Goal: Task Accomplishment & Management: Manage account settings

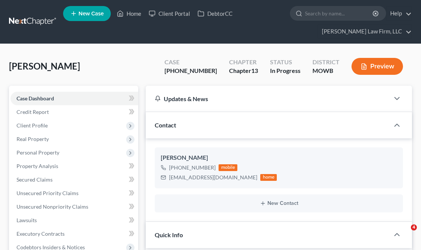
select select "4"
select select "6"
select select "0"
click at [134, 10] on link "Home" at bounding box center [129, 14] width 32 height 14
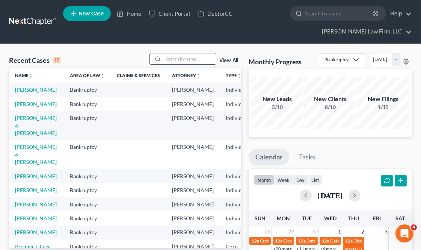
click at [193, 62] on input "search" at bounding box center [189, 58] width 53 height 11
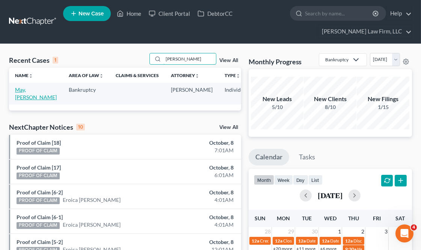
type input "[PERSON_NAME]"
click at [23, 97] on link "May, [PERSON_NAME]" at bounding box center [36, 93] width 42 height 14
select select "2"
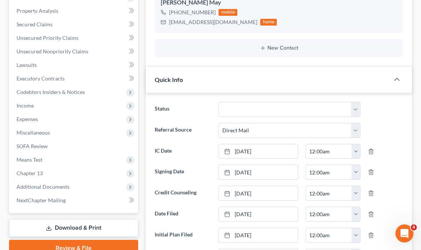
scroll to position [209, 0]
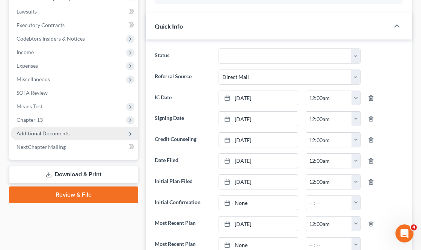
click at [60, 130] on span "Additional Documents" at bounding box center [43, 133] width 53 height 6
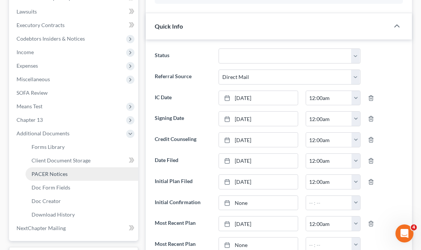
click at [70, 174] on link "PACER Notices" at bounding box center [82, 174] width 113 height 14
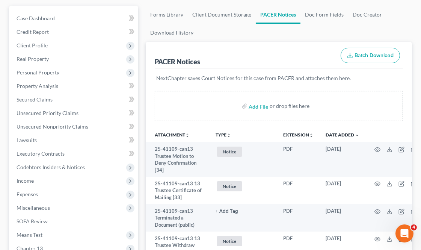
scroll to position [83, 0]
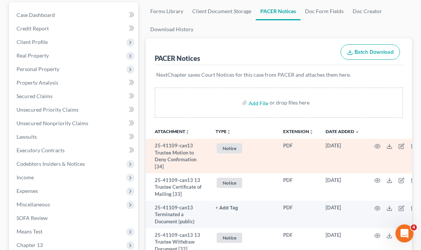
click at [233, 150] on span "Notice" at bounding box center [230, 148] width 26 height 10
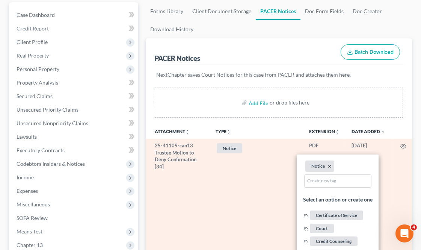
click at [331, 163] on button "×" at bounding box center [329, 166] width 3 height 7
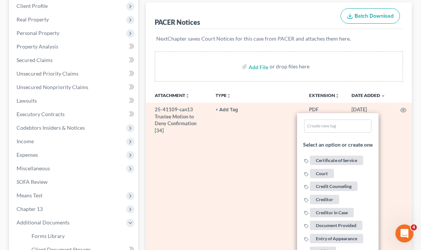
scroll to position [209, 0]
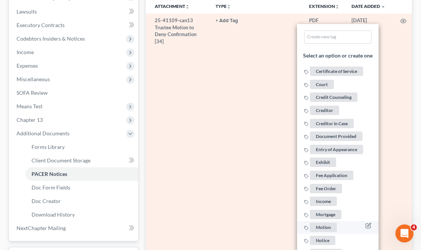
click at [328, 223] on span "Motion" at bounding box center [323, 226] width 27 height 9
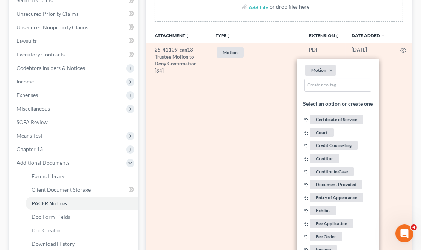
scroll to position [167, 0]
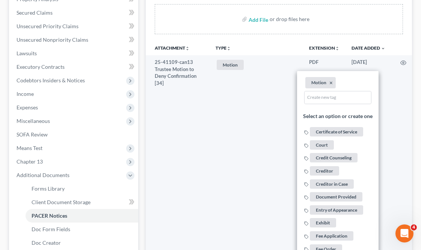
click at [250, 42] on th "TYPE unfold_more NONE Certificate of Service Court Credit Counseling Creditor C…" at bounding box center [257, 47] width 94 height 15
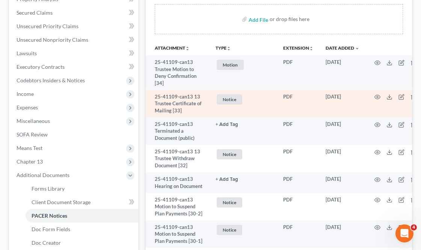
click at [230, 97] on span "Notice" at bounding box center [230, 99] width 26 height 10
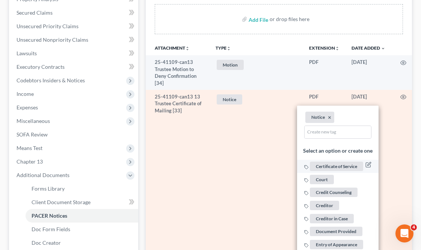
click at [352, 165] on span "Certificate of Service" at bounding box center [336, 166] width 53 height 9
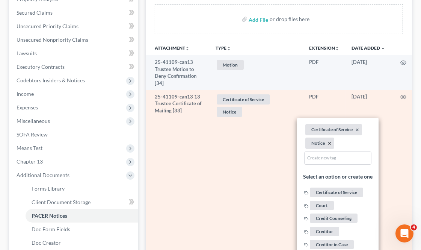
click at [329, 144] on button "×" at bounding box center [329, 143] width 3 height 7
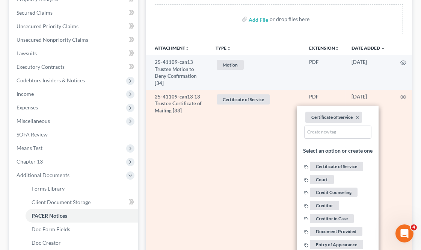
click at [262, 38] on div "Add File or drop files here" at bounding box center [279, 22] width 266 height 36
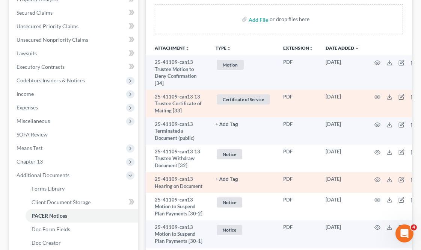
click at [230, 178] on button "+ Add Tag" at bounding box center [227, 179] width 23 height 5
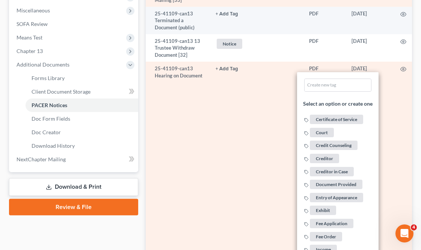
scroll to position [376, 0]
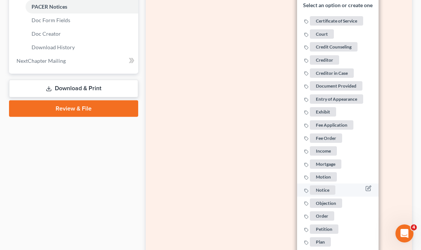
click at [324, 189] on li "Notice" at bounding box center [338, 189] width 82 height 13
click at [323, 187] on span "Notice" at bounding box center [323, 189] width 26 height 9
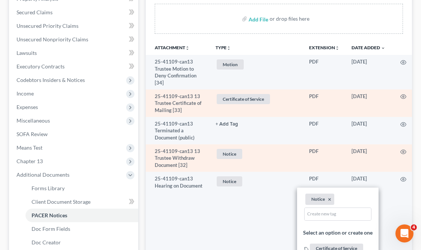
scroll to position [167, 0]
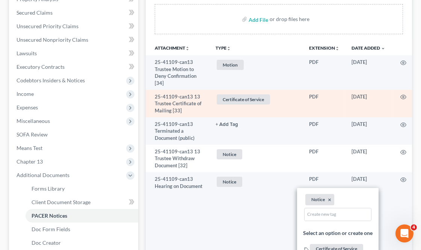
click at [262, 47] on th "TYPE unfold_more NONE Certificate of Service Court Credit Counseling Creditor C…" at bounding box center [257, 47] width 94 height 15
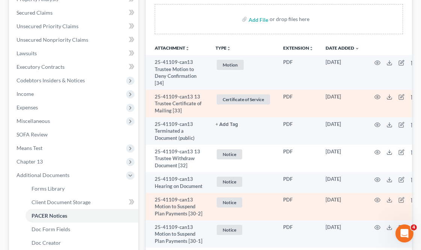
click at [234, 201] on span "Notice" at bounding box center [230, 202] width 26 height 10
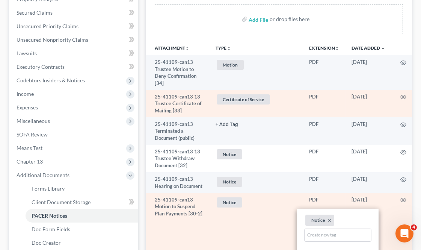
click at [332, 220] on li "Notice ×" at bounding box center [320, 219] width 29 height 11
click at [331, 219] on button "×" at bounding box center [329, 220] width 3 height 7
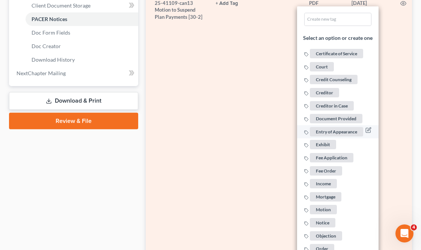
scroll to position [376, 0]
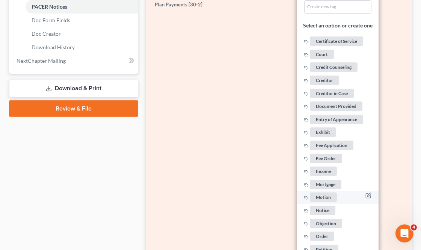
click at [335, 192] on span "Motion" at bounding box center [323, 196] width 27 height 9
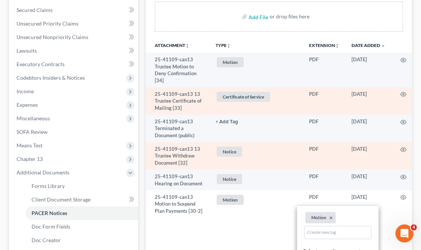
scroll to position [167, 0]
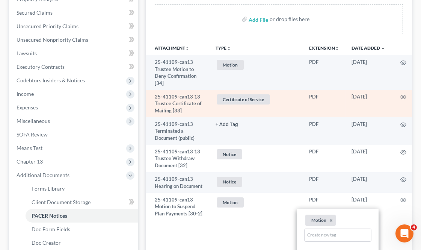
click at [283, 47] on th "TYPE unfold_more NONE Certificate of Service Court Credit Counseling Creditor C…" at bounding box center [257, 47] width 94 height 15
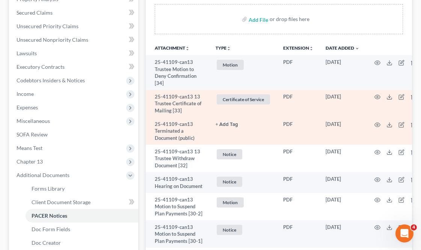
scroll to position [209, 0]
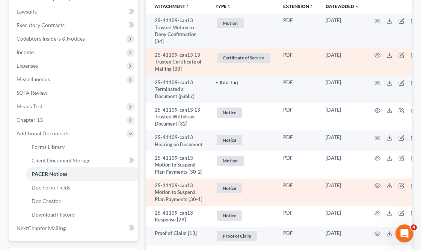
click at [233, 188] on span "Notice" at bounding box center [230, 188] width 26 height 10
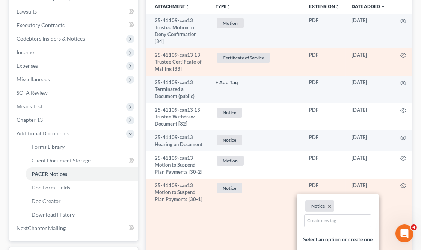
click at [329, 204] on button "×" at bounding box center [329, 206] width 3 height 7
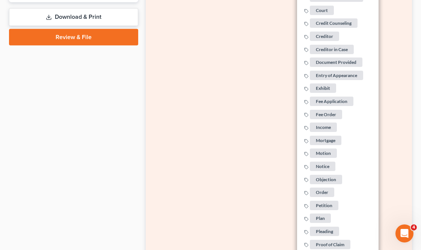
scroll to position [459, 0]
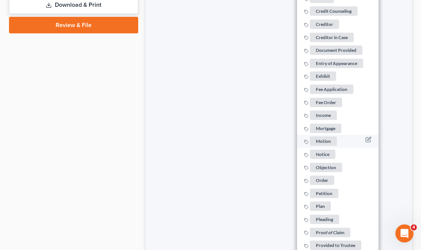
click at [328, 138] on span "Motion" at bounding box center [323, 141] width 27 height 9
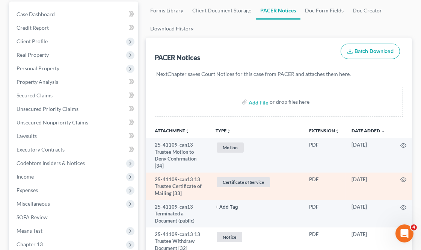
scroll to position [83, 0]
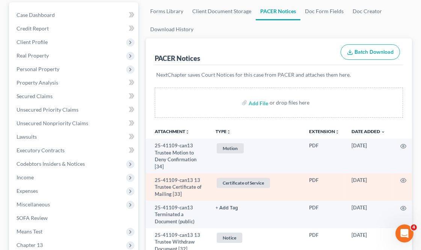
click at [277, 48] on div "PACER Notices Batch Download" at bounding box center [279, 51] width 248 height 27
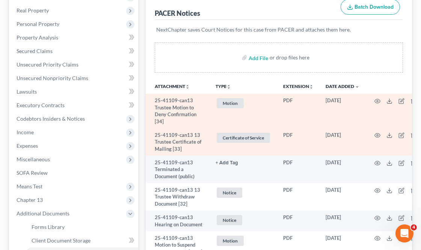
scroll to position [209, 0]
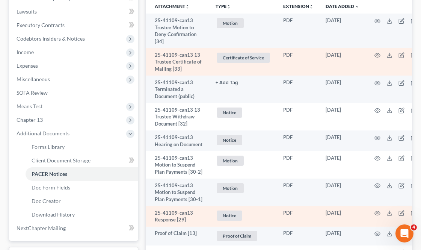
click at [239, 216] on span "Notice" at bounding box center [230, 215] width 26 height 10
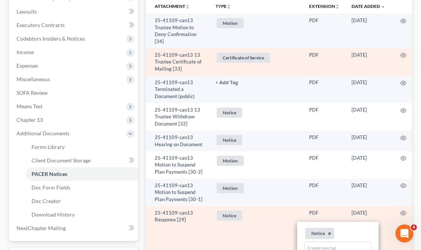
click at [329, 234] on button "×" at bounding box center [329, 233] width 3 height 7
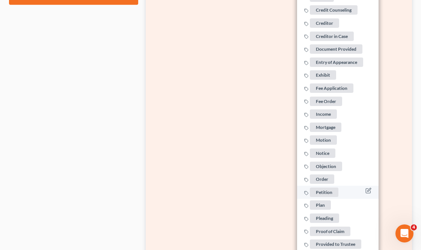
scroll to position [501, 0]
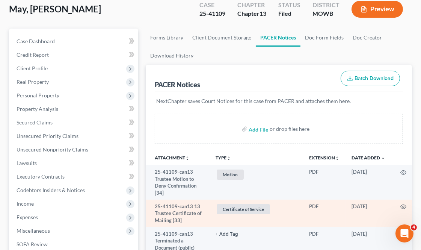
scroll to position [42, 0]
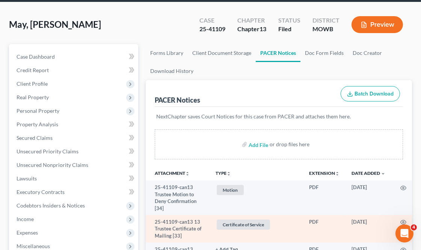
click at [260, 92] on div "PACER Notices Batch Download" at bounding box center [279, 93] width 248 height 27
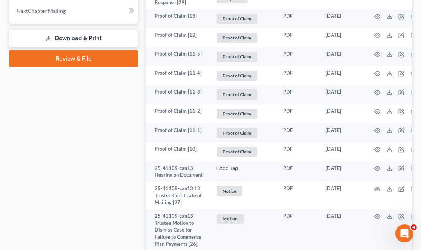
scroll to position [459, 0]
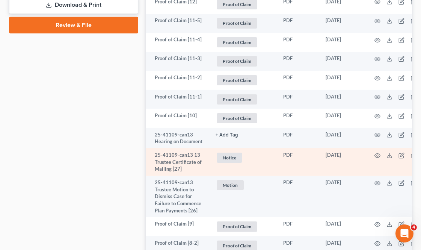
click at [233, 156] on span "Notice" at bounding box center [230, 158] width 26 height 10
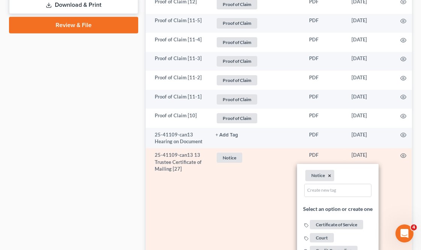
click at [329, 175] on button "×" at bounding box center [329, 175] width 3 height 7
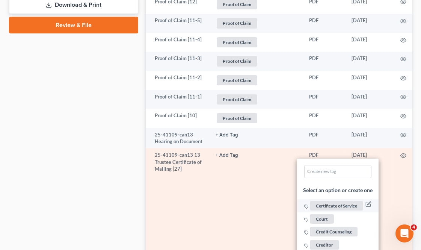
click at [341, 206] on span "Certificate of Service" at bounding box center [336, 205] width 53 height 9
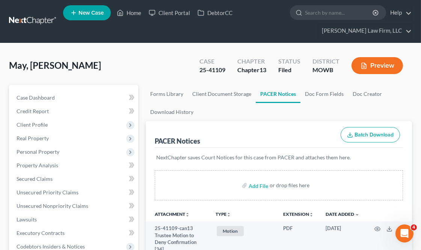
scroll to position [0, 0]
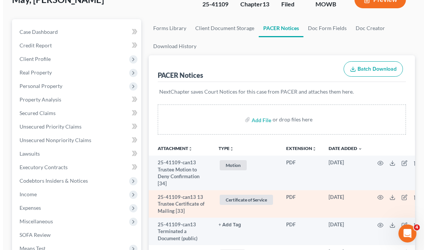
scroll to position [83, 0]
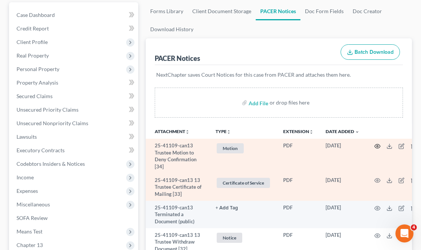
click at [380, 146] on icon "button" at bounding box center [378, 146] width 6 height 6
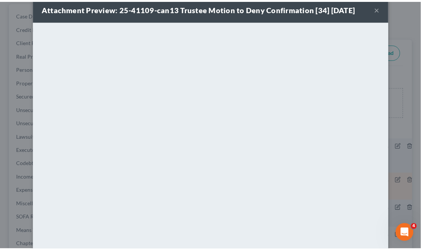
scroll to position [0, 0]
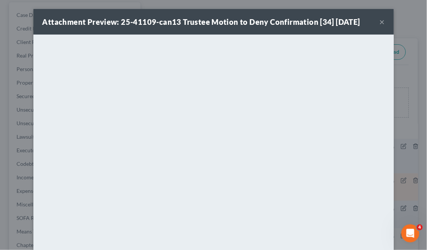
click at [380, 19] on button "×" at bounding box center [382, 21] width 5 height 9
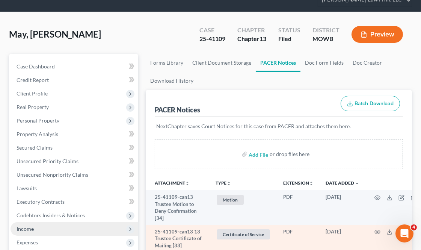
scroll to position [83, 0]
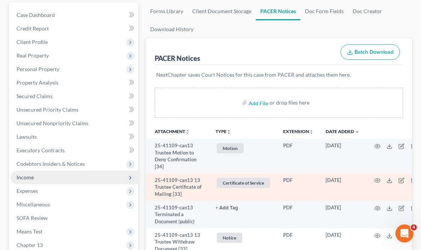
click at [50, 171] on span "Income" at bounding box center [75, 178] width 128 height 14
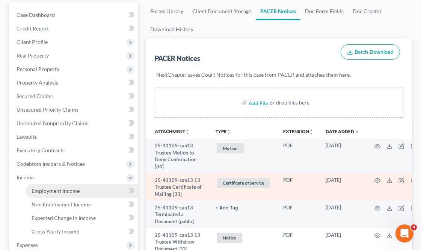
click at [86, 190] on link "Employment Income" at bounding box center [82, 191] width 113 height 14
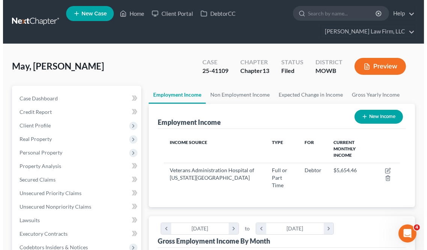
scroll to position [118, 251]
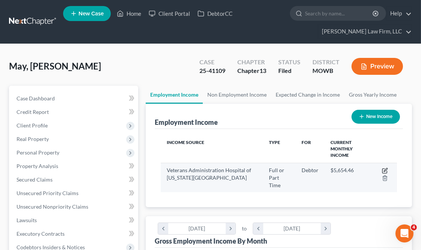
click at [385, 168] on icon "button" at bounding box center [385, 171] width 6 height 6
select select "0"
select select "26"
select select "2"
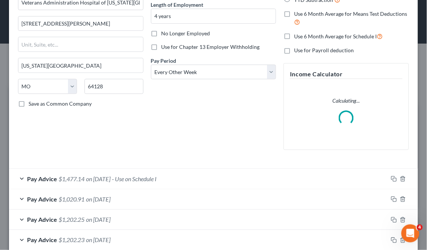
scroll to position [209, 0]
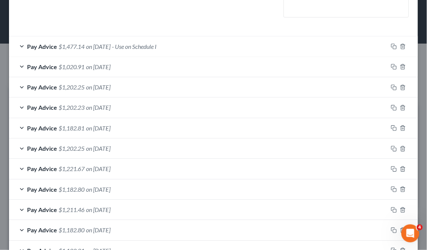
click at [110, 44] on span "on [DATE]" at bounding box center [98, 46] width 24 height 7
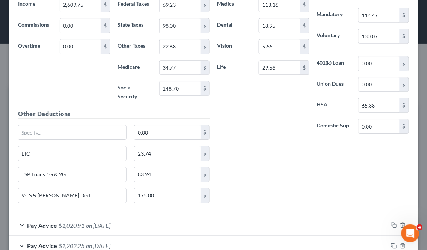
scroll to position [358, 0]
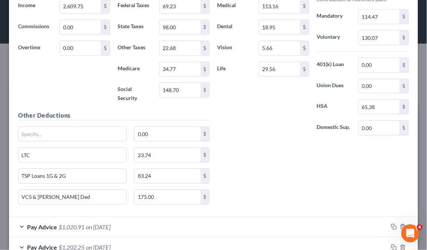
click at [99, 226] on span "on [DATE]" at bounding box center [98, 226] width 24 height 7
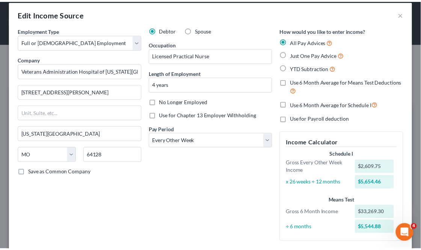
scroll to position [0, 0]
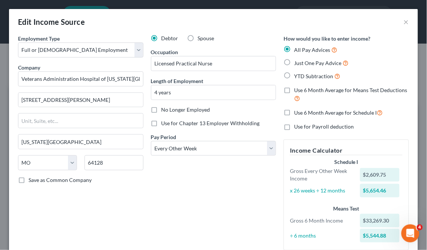
click at [405, 18] on div "Edit Income Source ×" at bounding box center [213, 22] width 409 height 26
click at [404, 20] on button "×" at bounding box center [406, 21] width 5 height 9
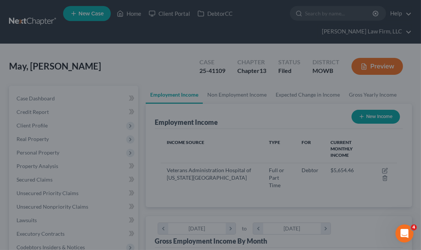
scroll to position [118, 251]
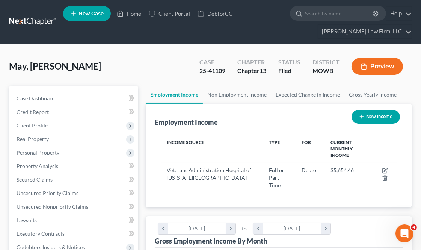
click at [382, 65] on button "Preview" at bounding box center [377, 66] width 51 height 17
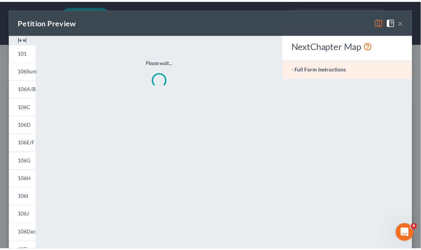
scroll to position [120, 255]
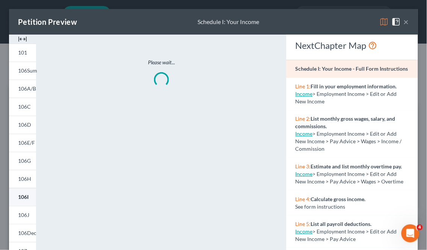
click at [24, 196] on span "106I" at bounding box center [23, 196] width 11 height 6
click at [404, 24] on button "×" at bounding box center [406, 21] width 5 height 9
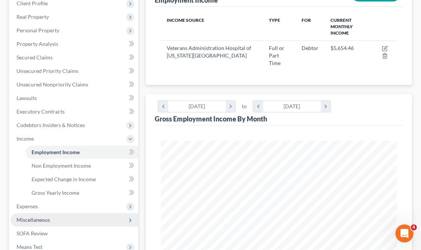
scroll to position [209, 0]
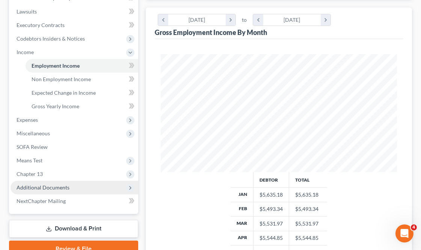
click at [62, 185] on span "Additional Documents" at bounding box center [43, 187] width 53 height 6
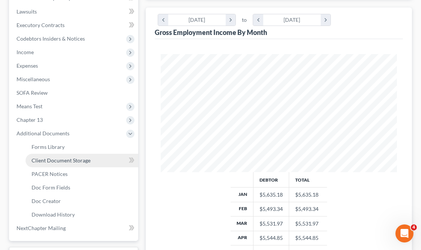
click at [68, 162] on span "Client Document Storage" at bounding box center [61, 160] width 59 height 6
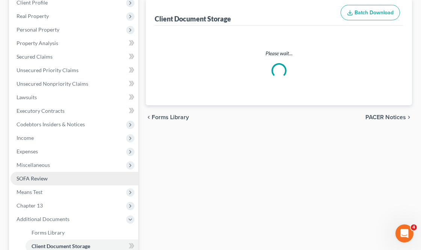
scroll to position [60, 0]
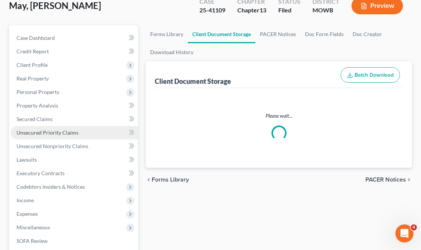
select select "21"
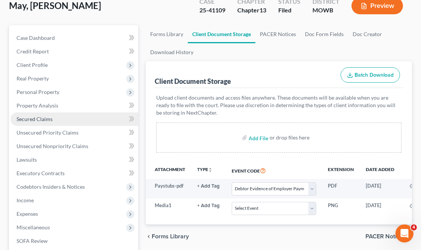
scroll to position [0, 0]
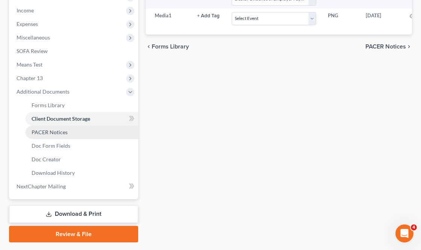
click at [61, 132] on span "PACER Notices" at bounding box center [50, 132] width 36 height 6
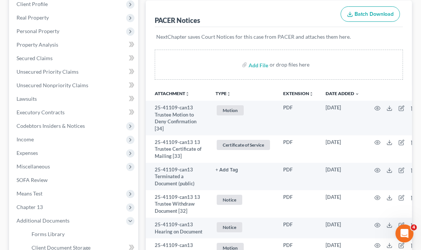
scroll to position [125, 0]
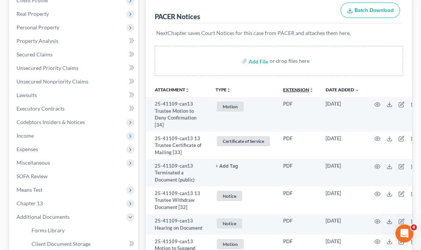
click at [299, 88] on link "Extension unfold_more expand_more expand_less" at bounding box center [298, 90] width 30 height 6
click at [223, 89] on button "TYPE unfold_more" at bounding box center [223, 90] width 15 height 5
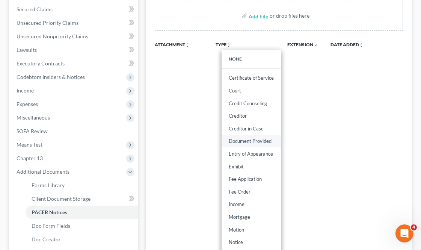
scroll to position [250, 0]
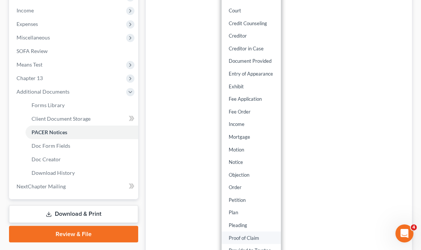
click at [245, 236] on link "Proof of Claim" at bounding box center [251, 237] width 59 height 13
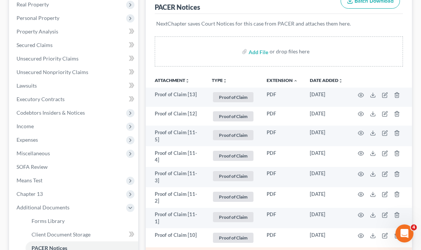
scroll to position [125, 0]
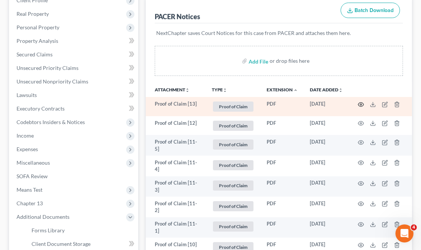
click at [360, 104] on icon "button" at bounding box center [361, 104] width 6 height 6
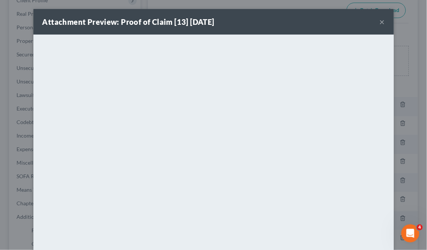
click at [376, 24] on div "Attachment Preview: Proof of Claim [13] [DATE] ×" at bounding box center [213, 22] width 361 height 26
click at [380, 21] on button "×" at bounding box center [382, 21] width 5 height 9
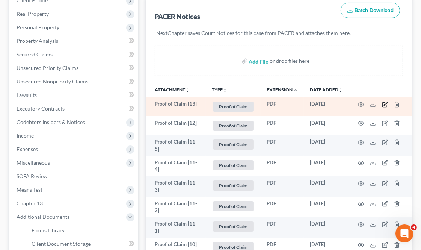
click at [384, 103] on icon "button" at bounding box center [385, 104] width 6 height 6
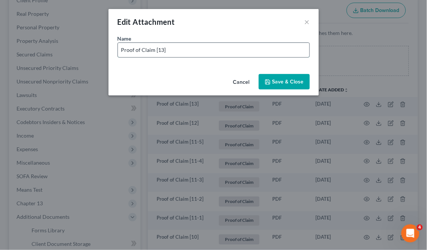
click at [181, 49] on input "Proof of Claim [13]" at bounding box center [214, 50] width 192 height 14
type input "Proof of Claim [13] - PRA / Capital One"
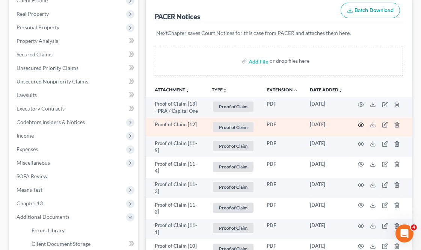
click at [363, 123] on icon "button" at bounding box center [361, 125] width 6 height 4
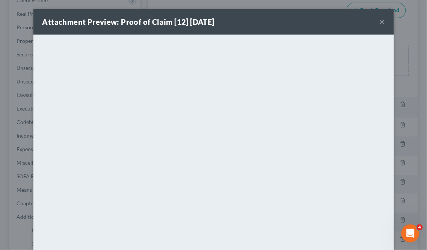
click at [380, 17] on button "×" at bounding box center [382, 21] width 5 height 9
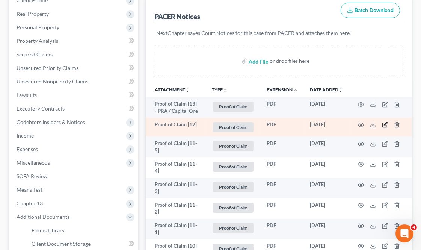
click at [382, 126] on icon "button" at bounding box center [385, 125] width 6 height 6
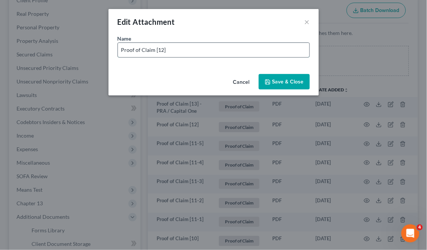
click at [174, 48] on input "Proof of Claim [12]" at bounding box center [214, 50] width 192 height 14
type input "Proof of Claim [12] - LVNV Funding"
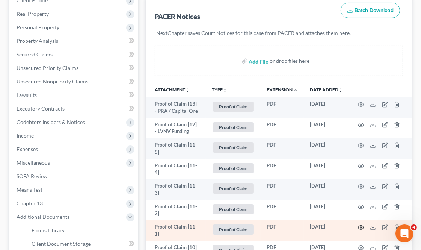
click at [360, 228] on icon "button" at bounding box center [361, 227] width 6 height 6
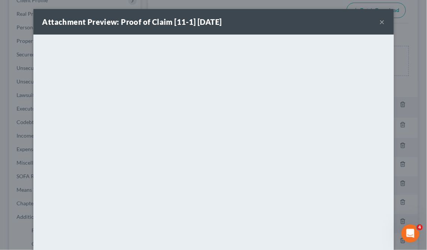
click at [380, 21] on button "×" at bounding box center [382, 21] width 5 height 9
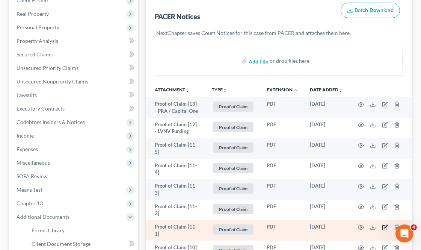
click at [384, 227] on icon "button" at bounding box center [385, 227] width 6 height 6
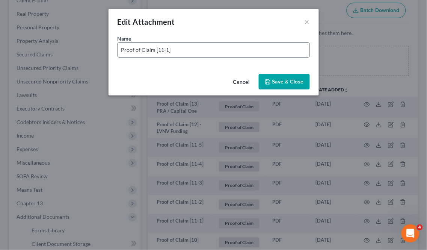
click at [239, 49] on input "Proof of Claim [11-1]" at bounding box center [214, 50] width 192 height 14
type input "Proof of Claim [11-1] - [GEOGRAPHIC_DATA] / Bank of [US_STATE]"
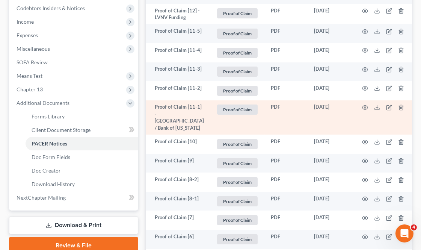
scroll to position [250, 0]
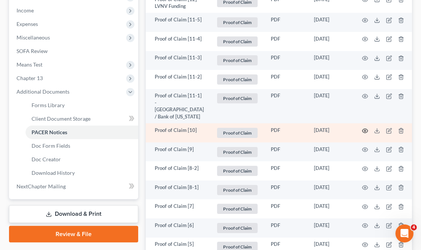
click at [362, 132] on icon "button" at bounding box center [365, 131] width 6 height 6
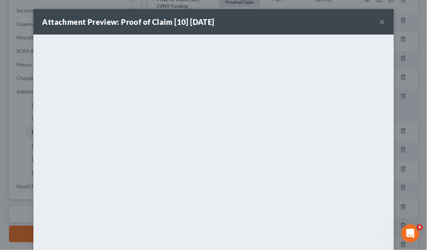
click at [380, 20] on button "×" at bounding box center [382, 21] width 5 height 9
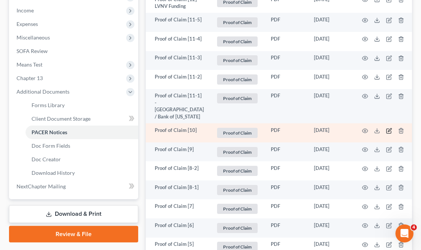
click at [388, 129] on icon "button" at bounding box center [389, 129] width 3 height 3
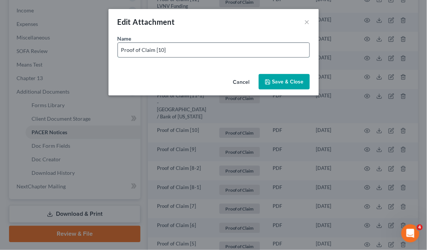
click at [226, 51] on input "Proof of Claim [10]" at bounding box center [214, 50] width 192 height 14
type input "Proof of Claim [10] - Freedom Mortgage"
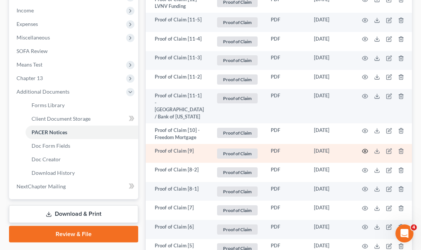
click at [362, 150] on icon "button" at bounding box center [365, 151] width 6 height 6
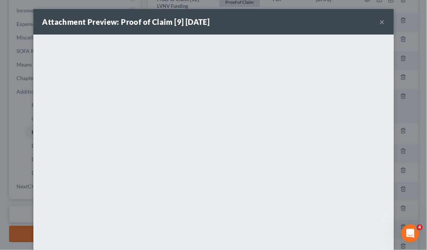
click at [380, 20] on button "×" at bounding box center [382, 21] width 5 height 9
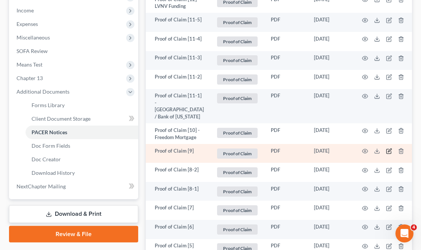
click at [386, 148] on icon "button" at bounding box center [389, 151] width 6 height 6
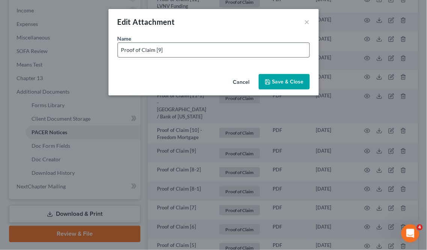
click at [281, 49] on input "Proof of Claim [9]" at bounding box center [214, 50] width 192 height 14
type input "Proof of Claim [9] - DOE / Mohela"
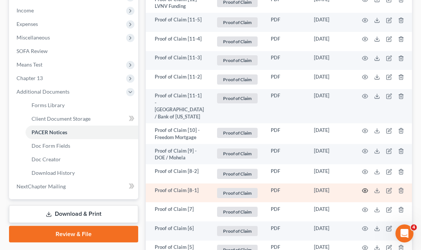
click at [362, 188] on icon "button" at bounding box center [365, 190] width 6 height 6
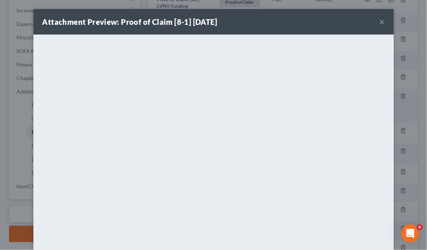
click at [380, 18] on button "×" at bounding box center [382, 21] width 5 height 9
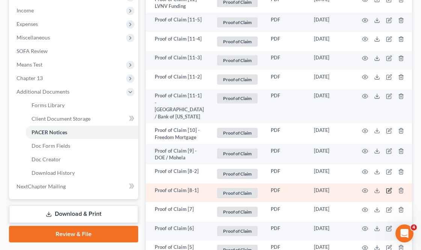
click at [387, 189] on icon "button" at bounding box center [389, 191] width 5 height 5
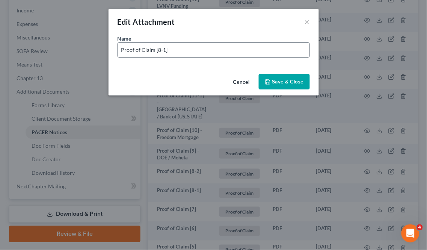
click at [246, 48] on input "Proof of Claim [8-1]" at bounding box center [214, 50] width 192 height 14
type input "Proof of Claim [8-1] - Purchasing Power"
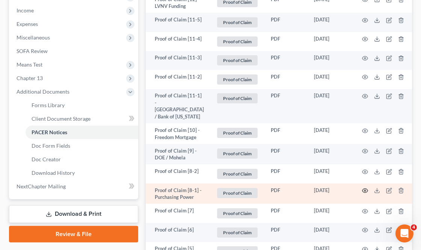
click at [364, 190] on circle "button" at bounding box center [365, 191] width 2 height 2
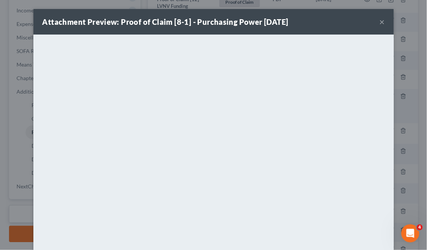
click at [380, 17] on button "×" at bounding box center [382, 21] width 5 height 9
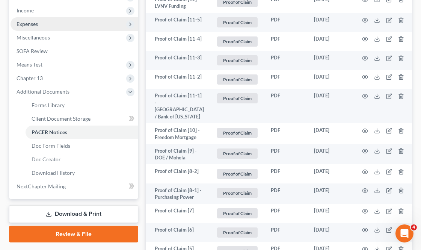
click at [39, 23] on span "Expenses" at bounding box center [75, 24] width 128 height 14
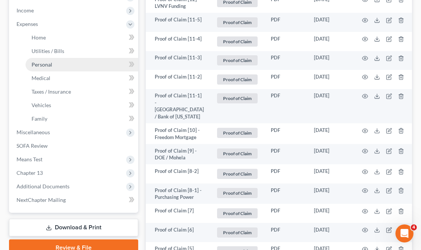
click at [64, 68] on link "Personal" at bounding box center [82, 65] width 113 height 14
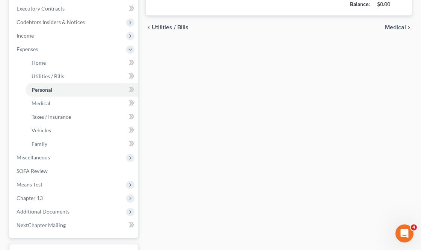
type input "650.00"
type input "70.00"
type input "0.00"
type input "60.00"
type input "50.00"
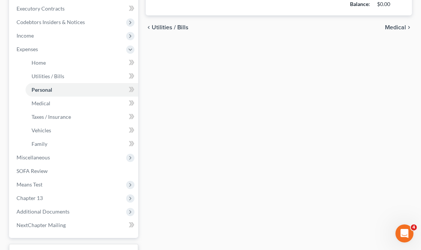
type input "40.00"
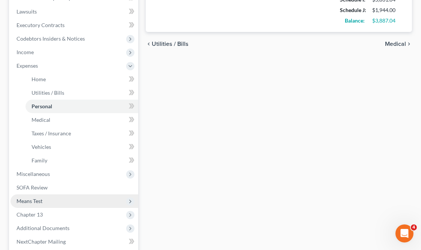
scroll to position [284, 0]
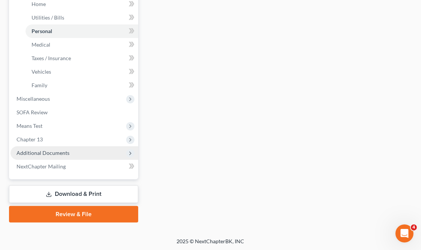
click at [50, 153] on span "Additional Documents" at bounding box center [43, 153] width 53 height 6
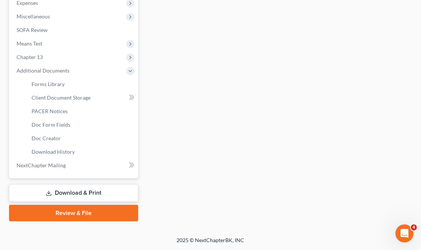
scroll to position [270, 0]
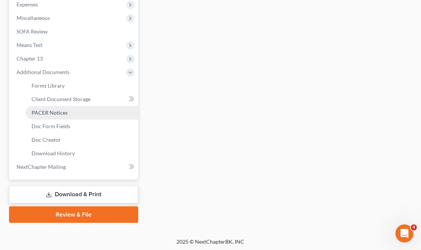
click at [61, 114] on span "PACER Notices" at bounding box center [50, 112] width 36 height 6
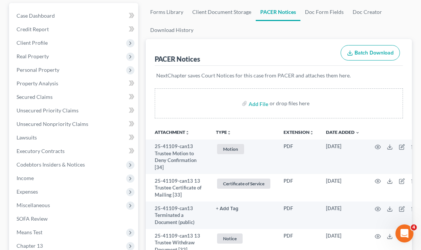
scroll to position [83, 0]
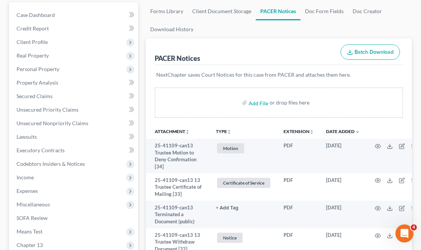
click at [228, 130] on icon "unfold_more" at bounding box center [229, 132] width 5 height 5
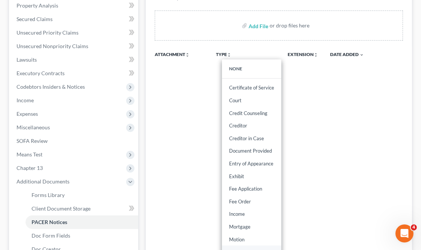
scroll to position [292, 0]
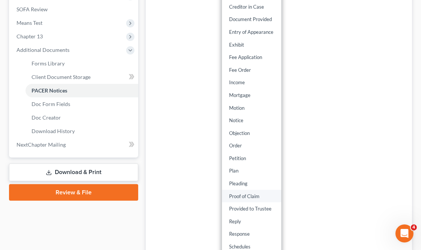
click at [250, 195] on link "Proof of Claim" at bounding box center [251, 196] width 59 height 13
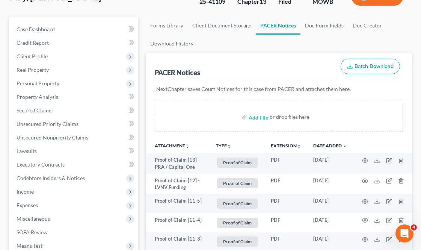
scroll to position [0, 0]
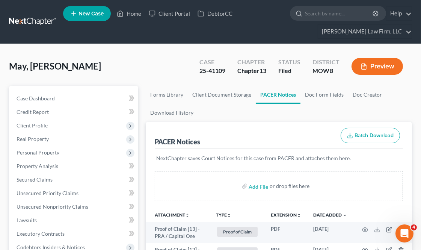
click at [181, 213] on link "Attachment unfold_more expand_more expand_less" at bounding box center [172, 215] width 35 height 6
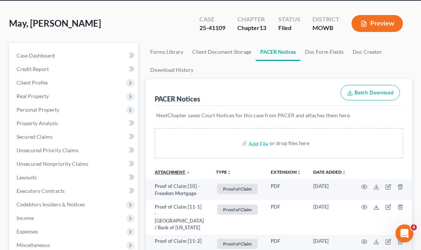
scroll to position [167, 0]
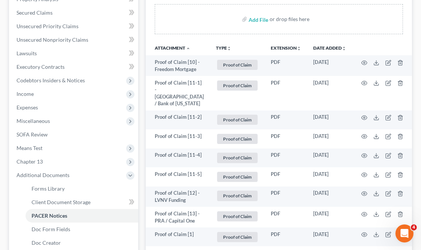
click at [175, 44] on th "Attachment unfold_more expand_more expand_less" at bounding box center [178, 47] width 64 height 15
click at [177, 48] on link "Attachment unfold_more expand_more expand_less" at bounding box center [173, 48] width 36 height 6
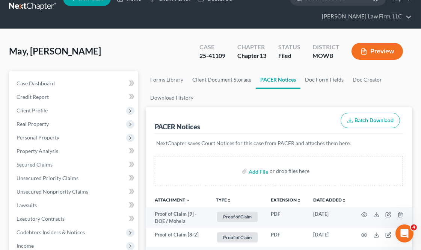
scroll to position [0, 0]
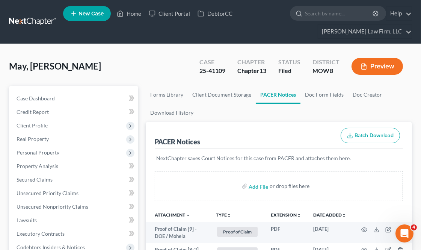
click at [331, 212] on link "Date Added unfold_more expand_more expand_less" at bounding box center [329, 215] width 33 height 6
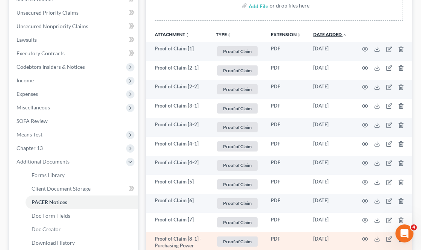
scroll to position [250, 0]
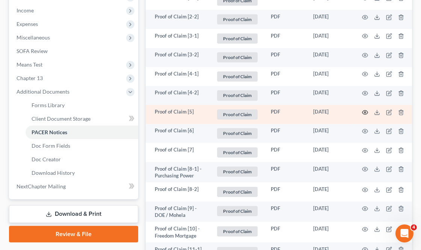
click at [363, 109] on icon "button" at bounding box center [365, 112] width 6 height 6
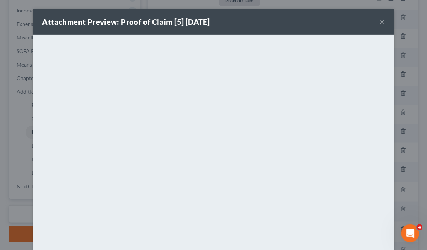
click at [380, 18] on button "×" at bounding box center [382, 21] width 5 height 9
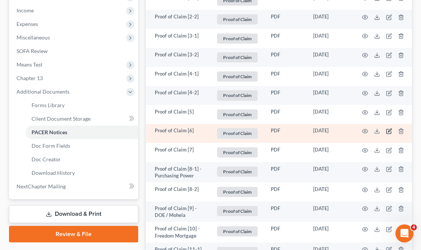
click at [387, 129] on icon "button" at bounding box center [389, 131] width 5 height 5
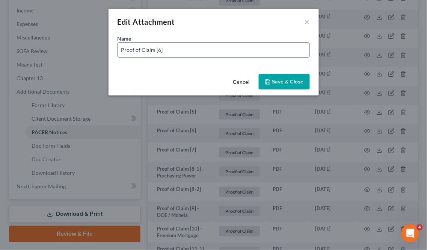
click at [215, 55] on input "Proof of Claim [6]" at bounding box center [214, 50] width 192 height 14
type input "Proof of Claim [6] - Quantum 3 / CKS"
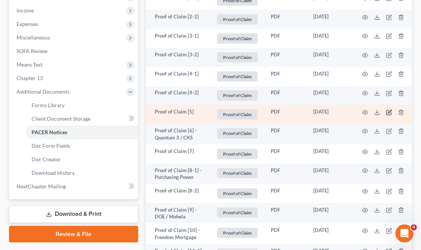
click at [386, 112] on icon "button" at bounding box center [389, 112] width 6 height 6
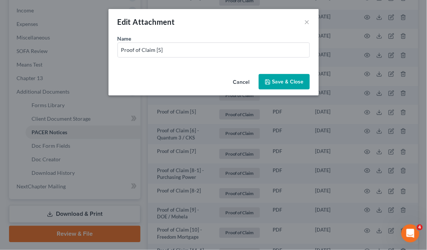
click at [216, 38] on div "Name * Proof of Claim [5]" at bounding box center [214, 46] width 192 height 23
click at [217, 48] on input "Proof of Claim [5]" at bounding box center [214, 50] width 192 height 14
type input "Proof of Claim [5] - Quantum3"
click at [290, 75] on button "Save & Close" at bounding box center [284, 82] width 51 height 16
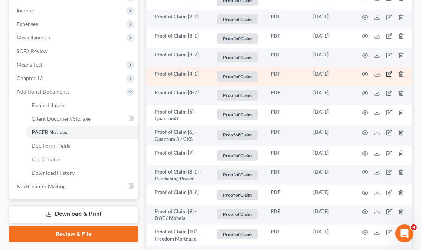
click at [386, 73] on icon "button" at bounding box center [389, 74] width 6 height 6
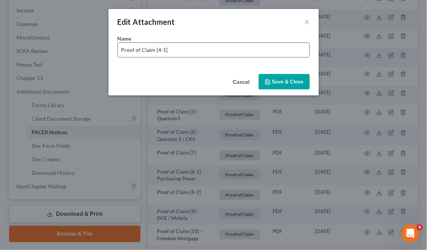
click at [253, 47] on input "Proof of Claim [4-1]" at bounding box center [214, 50] width 192 height 14
type input "Proof of Claim [4-1] - Capital One Auto"
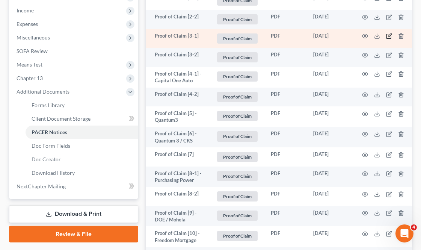
click at [386, 36] on icon "button" at bounding box center [389, 36] width 6 height 6
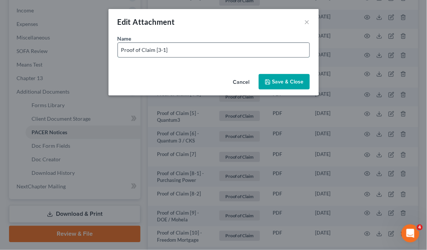
click at [232, 48] on input "Proof of Claim [3-1]" at bounding box center [214, 50] width 192 height 14
type input "Proof of Claim [3-1] - Consumer Portfolio"
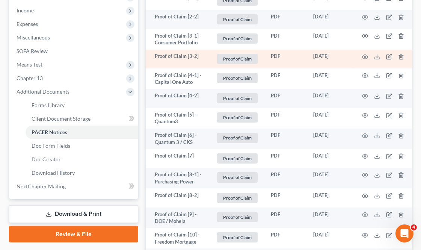
scroll to position [209, 0]
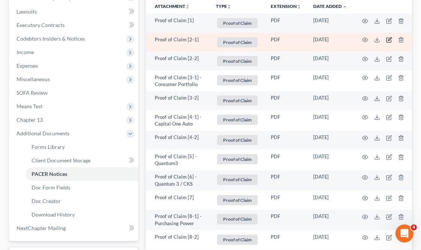
click at [386, 37] on icon "button" at bounding box center [389, 40] width 6 height 6
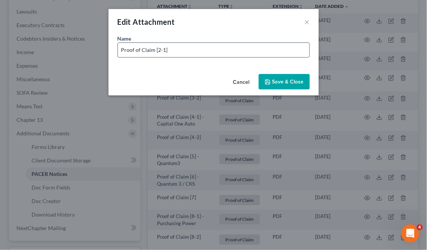
click at [210, 50] on input "Proof of Claim [2-1]" at bounding box center [214, 50] width 192 height 14
paste input "Synovus Bank"
click at [169, 52] on input "Proof of Claim [2-1] Synovus Bank" at bounding box center [214, 50] width 192 height 14
type input "Proof of Claim [2-1] - Synovus Bank"
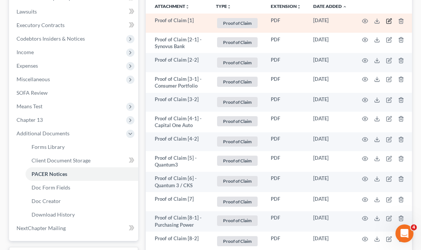
click at [386, 23] on icon "button" at bounding box center [389, 21] width 6 height 6
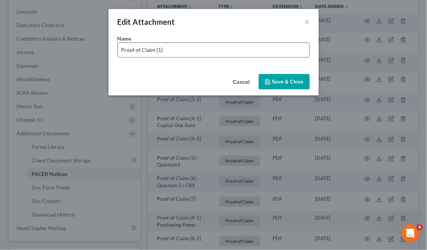
click at [245, 48] on input "Proof of Claim [1]" at bounding box center [214, 50] width 192 height 14
type input "Proof of Claim [1] - Netcredit"
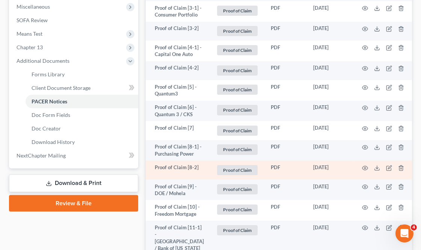
scroll to position [292, 0]
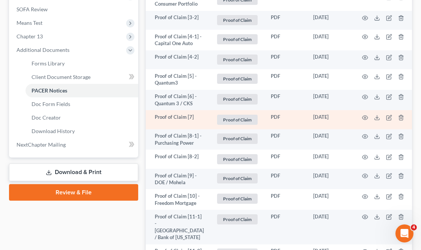
click at [363, 121] on td at bounding box center [384, 119] width 63 height 19
click at [363, 119] on icon "button" at bounding box center [366, 117] width 6 height 4
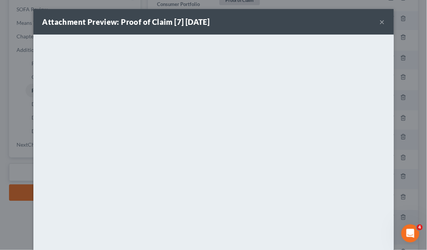
click at [380, 18] on button "×" at bounding box center [382, 21] width 5 height 9
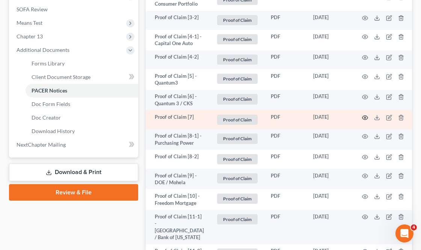
click at [362, 121] on icon "button" at bounding box center [365, 118] width 6 height 6
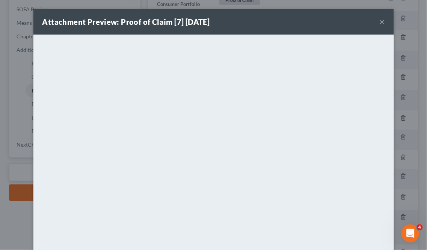
click at [380, 17] on button "×" at bounding box center [382, 21] width 5 height 9
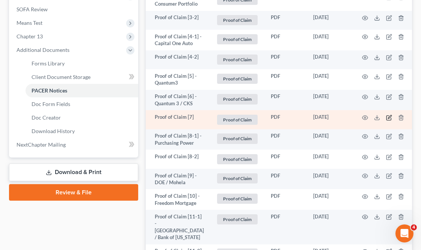
click at [386, 121] on icon "button" at bounding box center [389, 118] width 6 height 6
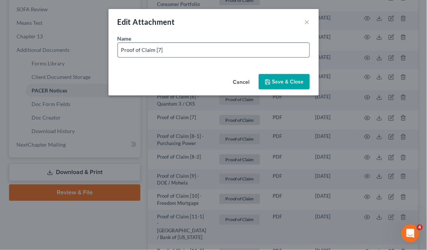
click at [219, 47] on input "Proof of Claim [7]" at bounding box center [214, 50] width 192 height 14
type input "Proof of Claim [7] - Premier Bankcard / Jefferson Capital"
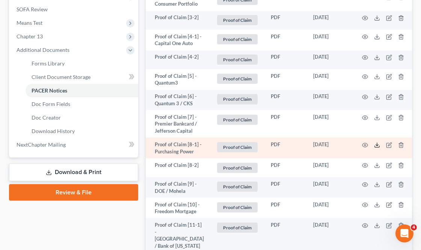
click at [376, 148] on icon at bounding box center [377, 145] width 6 height 6
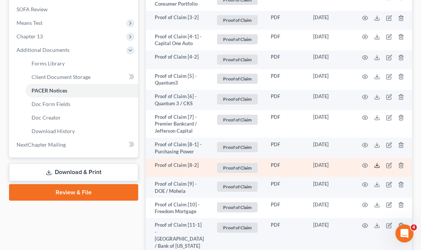
click at [376, 166] on polyline at bounding box center [377, 165] width 3 height 1
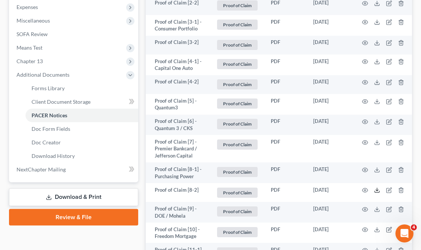
scroll to position [0, 0]
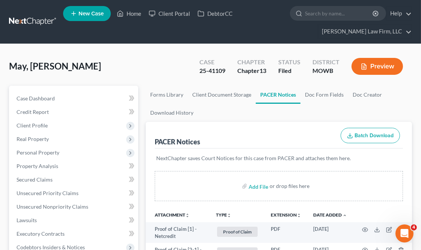
click at [123, 25] on ul "New Case Home Client Portal DebtorCC - No Result - See all results Or Press Ent…" at bounding box center [237, 22] width 349 height 36
click at [131, 15] on link "Home" at bounding box center [129, 14] width 32 height 14
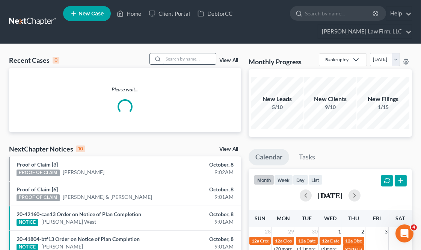
click at [182, 62] on input "search" at bounding box center [189, 58] width 53 height 11
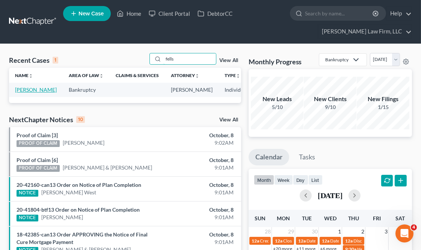
type input "fells"
click at [21, 93] on link "[PERSON_NAME]" at bounding box center [36, 89] width 42 height 6
select select "4"
select select "6"
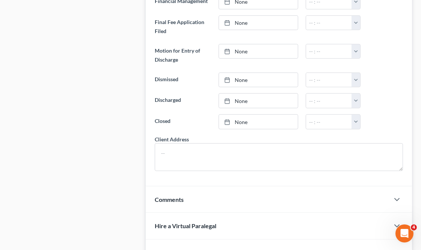
scroll to position [793, 0]
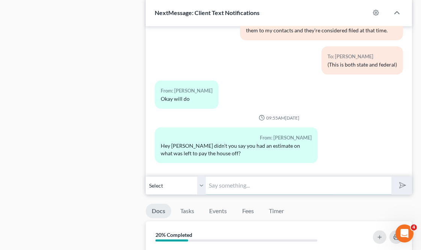
drag, startPoint x: 226, startPoint y: 186, endPoint x: 242, endPoint y: 183, distance: 15.6
click at [226, 186] on input "text" at bounding box center [298, 185] width 185 height 18
paste input "around $17k"
type input "Around $17k"
click at [391, 177] on button "submit" at bounding box center [401, 186] width 21 height 18
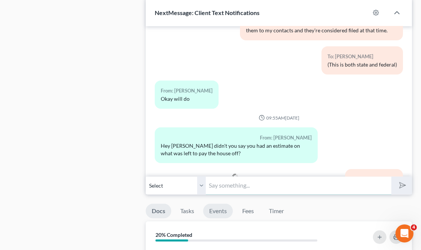
scroll to position [3203, 0]
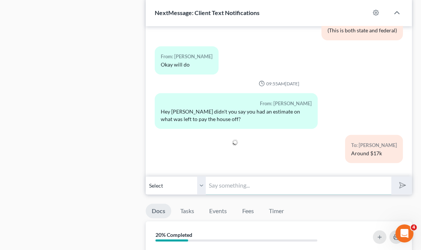
click at [232, 189] on input "text" at bounding box center [298, 185] width 185 height 18
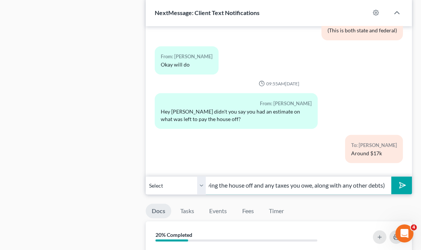
scroll to position [0, 193]
type input "So the goal would be, get the taxes filed, then move to payoff the case (paying…"
click at [391, 177] on button "submit" at bounding box center [401, 186] width 21 height 18
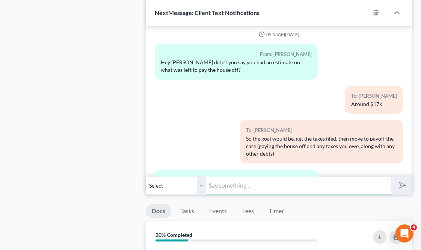
scroll to position [3294, 0]
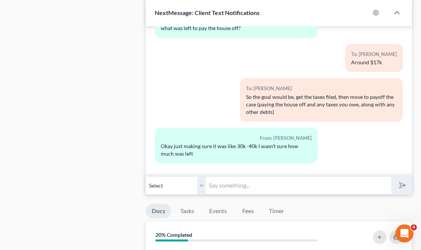
click at [269, 187] on input "text" at bounding box center [298, 185] width 185 height 18
click at [268, 183] on input "text" at bounding box center [298, 185] width 185 height 18
type input "Yeah, $17k was less than expected, which is great."
click at [391, 177] on button "submit" at bounding box center [401, 186] width 21 height 18
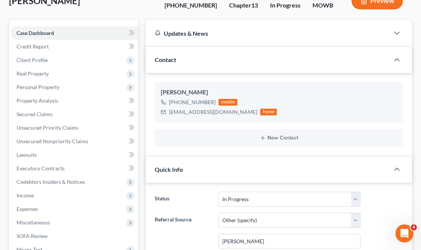
scroll to position [0, 0]
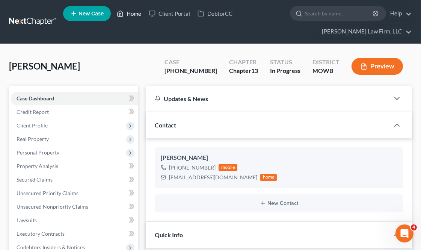
click at [126, 17] on link "Home" at bounding box center [129, 14] width 32 height 14
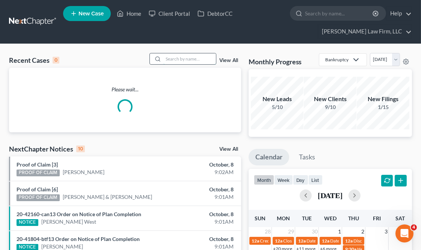
click at [201, 58] on input "search" at bounding box center [189, 58] width 53 height 11
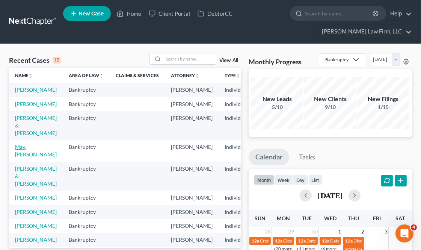
click at [24, 157] on link "May, [PERSON_NAME]" at bounding box center [36, 151] width 42 height 14
select select "2"
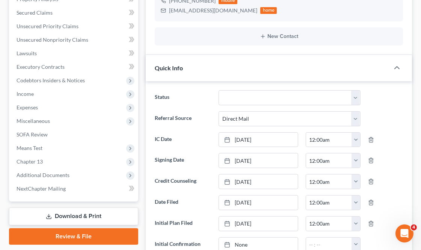
scroll to position [1155, 0]
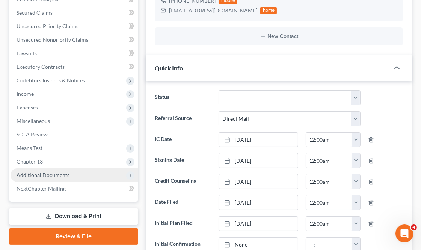
click at [61, 177] on span "Additional Documents" at bounding box center [43, 175] width 53 height 6
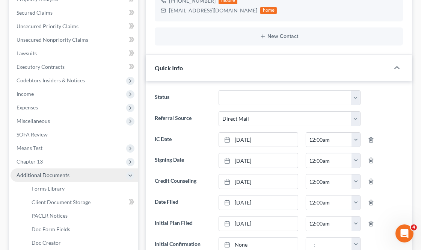
scroll to position [334, 0]
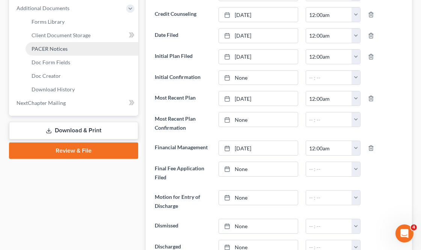
click at [64, 48] on span "PACER Notices" at bounding box center [50, 48] width 36 height 6
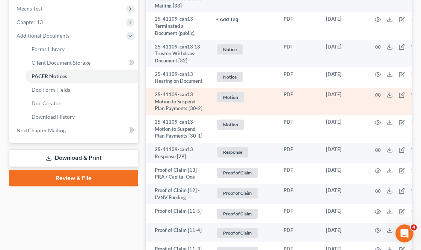
scroll to position [459, 0]
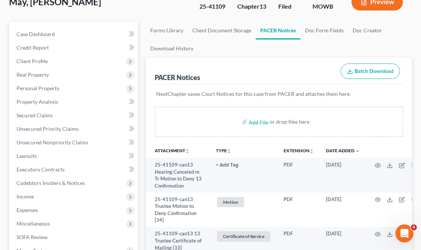
scroll to position [42, 0]
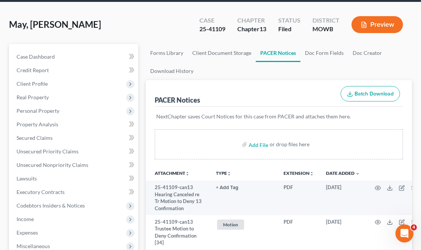
click at [227, 174] on icon "unfold_more" at bounding box center [229, 173] width 5 height 5
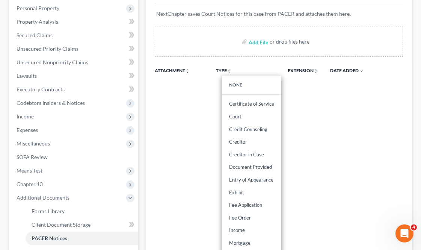
scroll to position [250, 0]
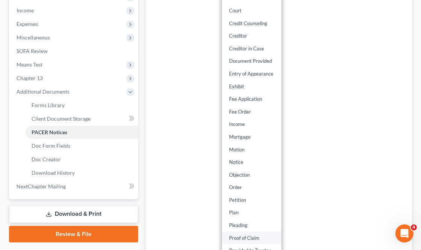
click at [244, 241] on link "Proof of Claim" at bounding box center [251, 237] width 59 height 13
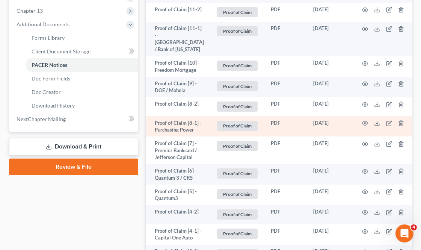
scroll to position [334, 0]
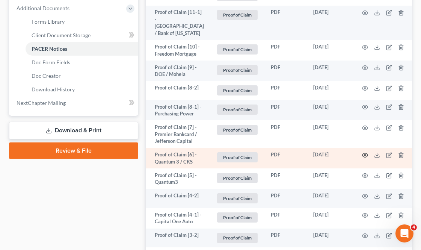
click at [362, 155] on icon "button" at bounding box center [365, 155] width 6 height 6
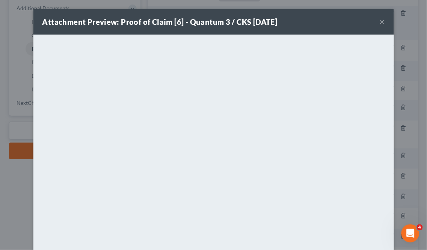
click at [380, 17] on button "×" at bounding box center [382, 21] width 5 height 9
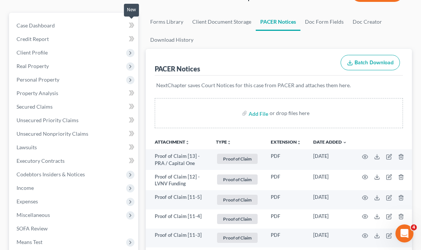
scroll to position [0, 0]
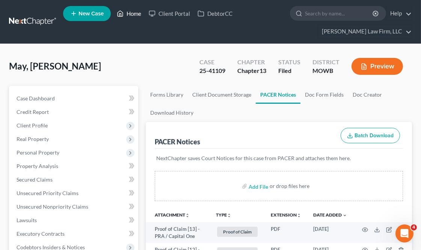
click at [130, 12] on link "Home" at bounding box center [129, 14] width 32 height 14
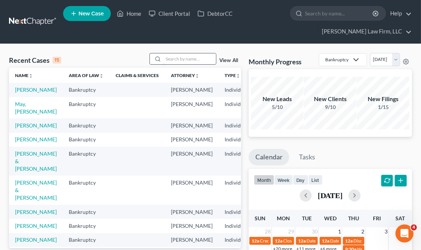
click at [183, 62] on input "search" at bounding box center [189, 58] width 53 height 11
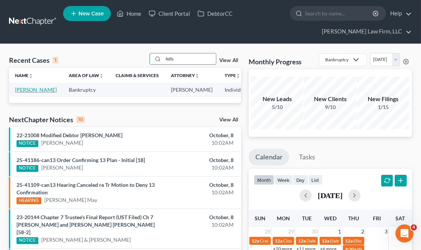
type input "fells"
click at [24, 93] on link "[PERSON_NAME]" at bounding box center [36, 89] width 42 height 6
select select "6"
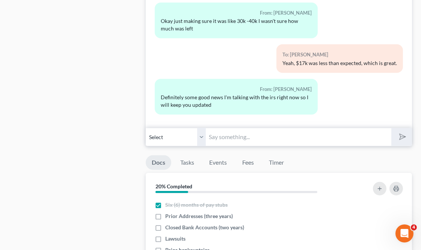
scroll to position [835, 0]
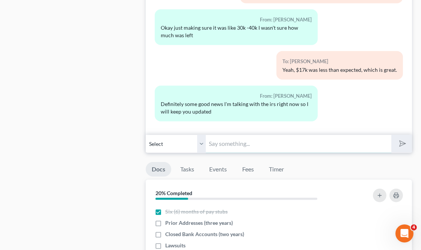
click at [227, 142] on input "text" at bounding box center [298, 144] width 185 height 18
type input "Please do. Have a fine day."
click at [391, 135] on button "submit" at bounding box center [401, 144] width 21 height 18
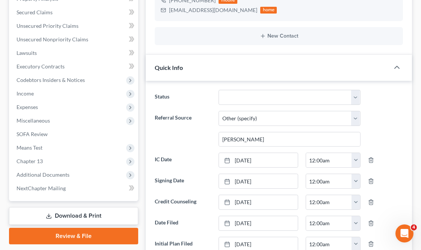
scroll to position [0, 0]
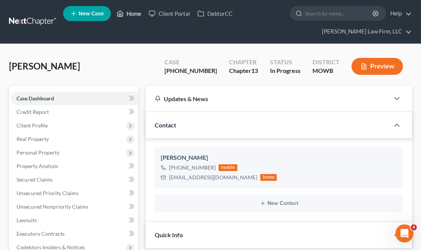
drag, startPoint x: 133, startPoint y: 14, endPoint x: 141, endPoint y: 1, distance: 14.6
click at [133, 14] on link "Home" at bounding box center [129, 14] width 32 height 14
